Goal: Task Accomplishment & Management: Manage account settings

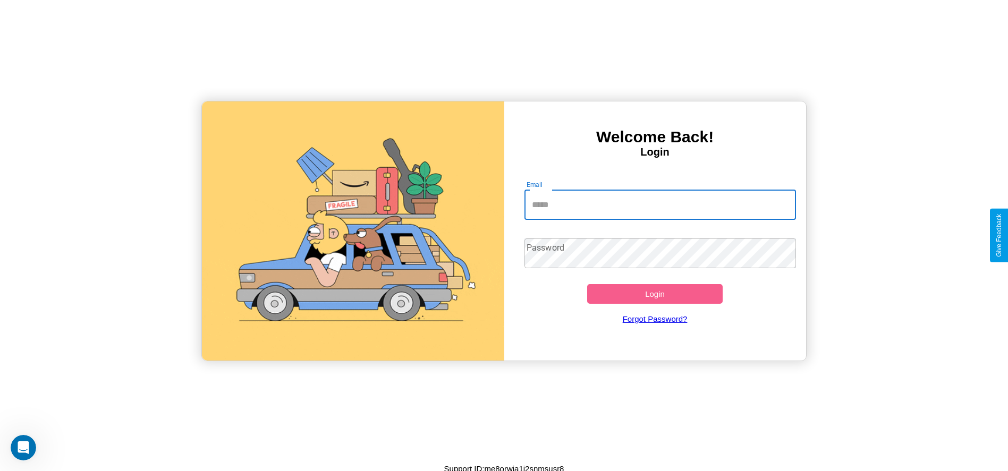
click at [660, 204] on input "Email" at bounding box center [659, 205] width 271 height 30
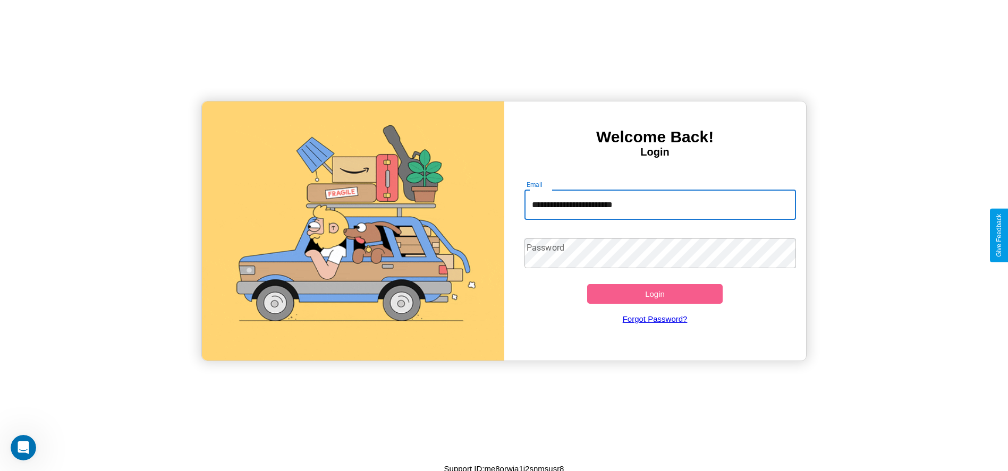
type input "**********"
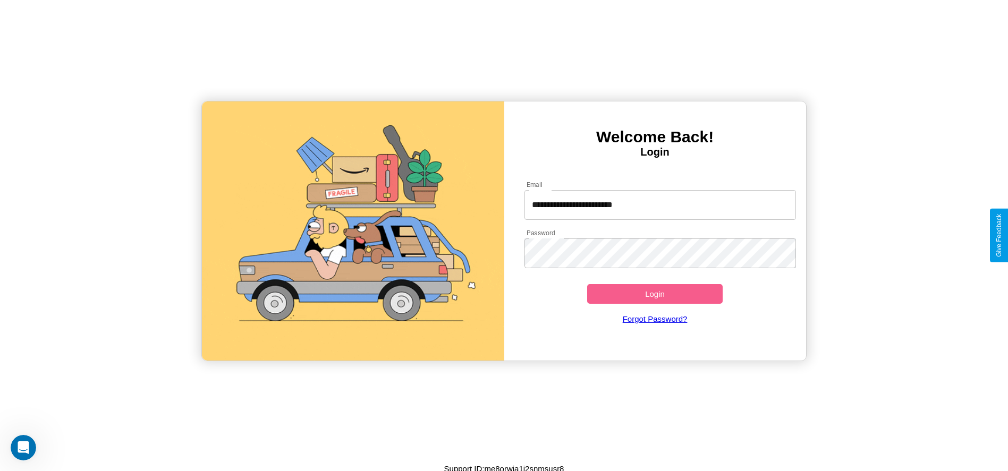
click at [654, 294] on button "Login" at bounding box center [655, 294] width 136 height 20
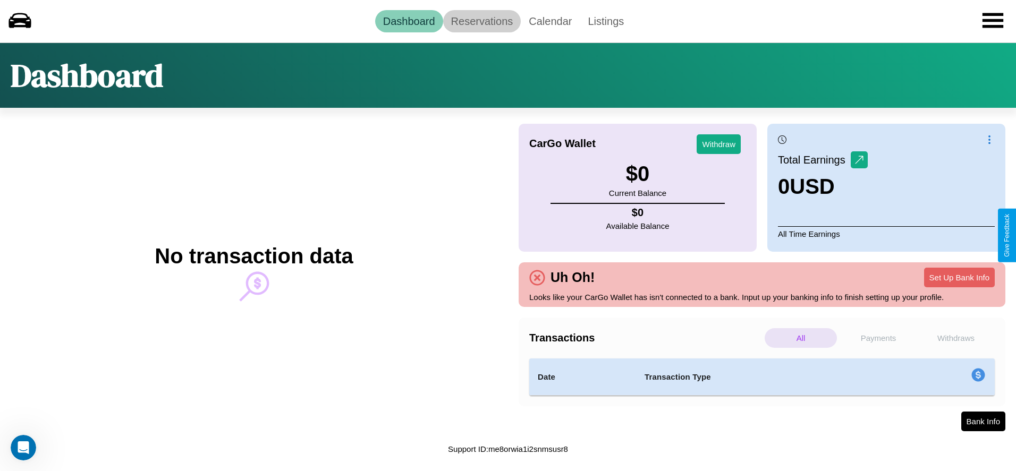
click at [481, 21] on link "Reservations" at bounding box center [482, 21] width 78 height 22
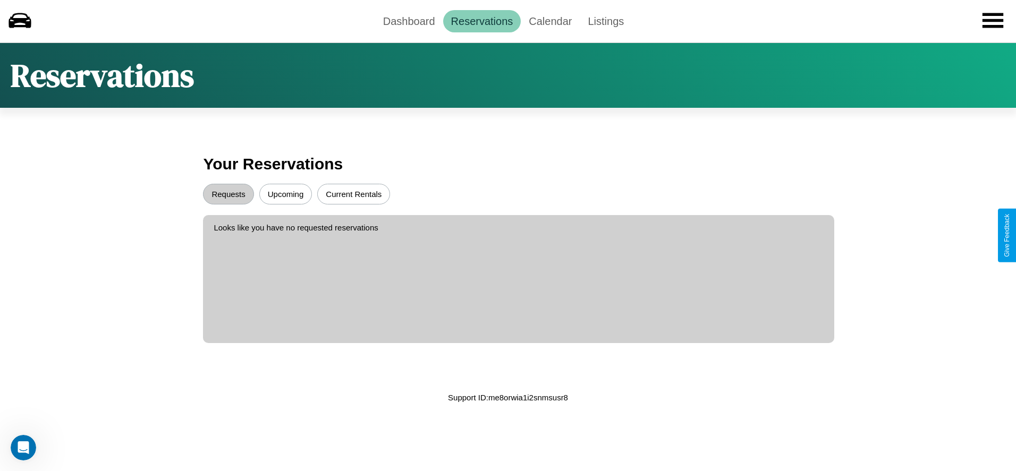
click at [285, 194] on button "Upcoming" at bounding box center [285, 194] width 53 height 21
click at [353, 194] on button "Current Rentals" at bounding box center [353, 194] width 73 height 21
click at [228, 194] on button "Requests" at bounding box center [228, 194] width 50 height 21
click at [408, 21] on link "Dashboard" at bounding box center [409, 21] width 68 height 22
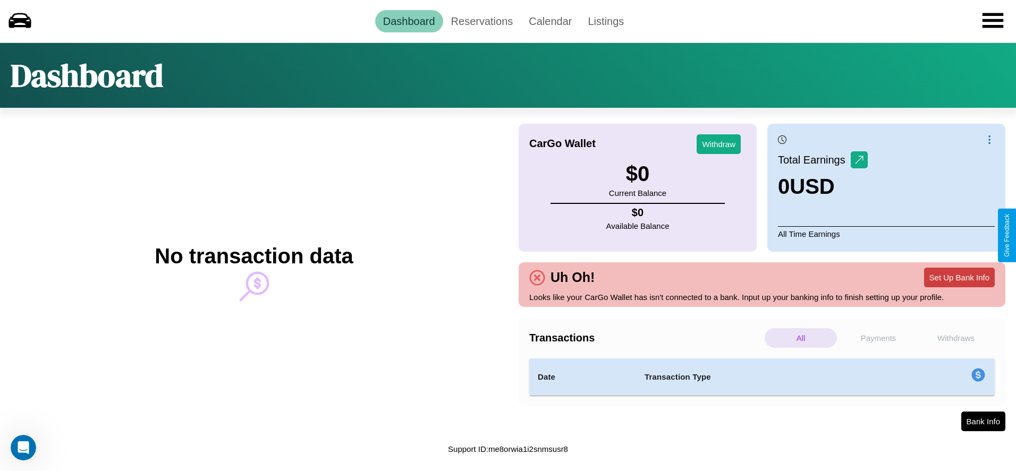
click at [959, 277] on button "Set Up Bank Info" at bounding box center [959, 278] width 71 height 20
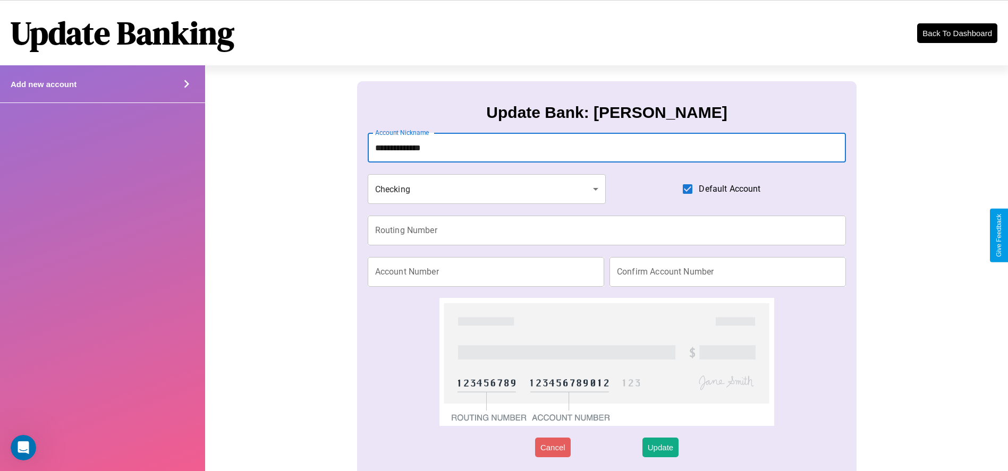
type input "**********"
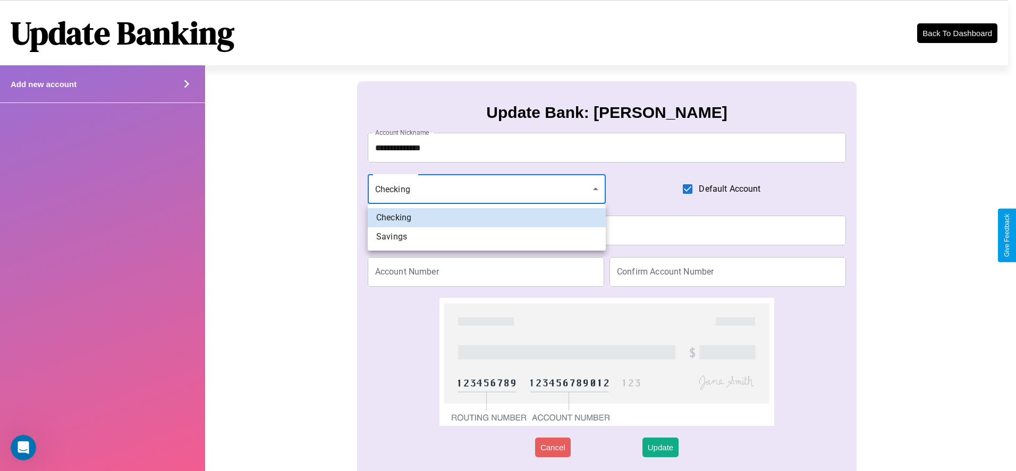
click at [486, 189] on div at bounding box center [508, 235] width 1016 height 471
